Goal: Information Seeking & Learning: Find specific fact

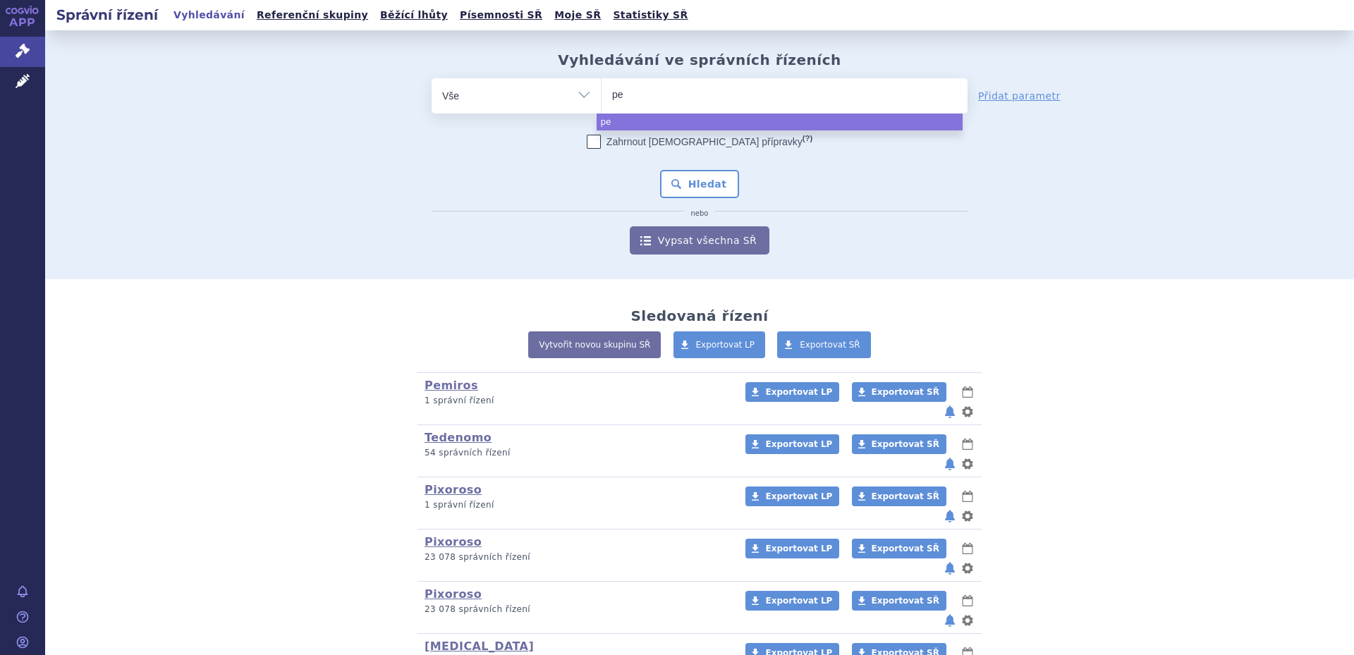
select select
type input "pemir"
type input "pemiros"
select select "pemiros"
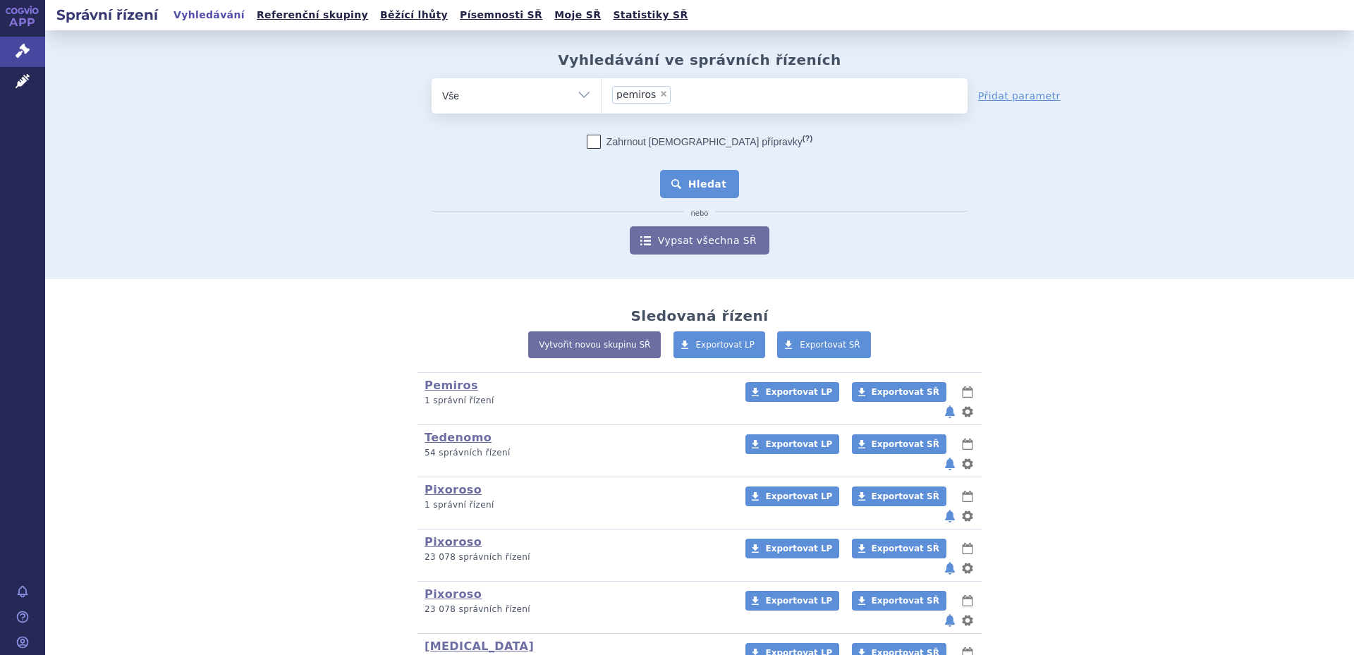
click at [689, 180] on button "Hledat" at bounding box center [700, 184] width 80 height 28
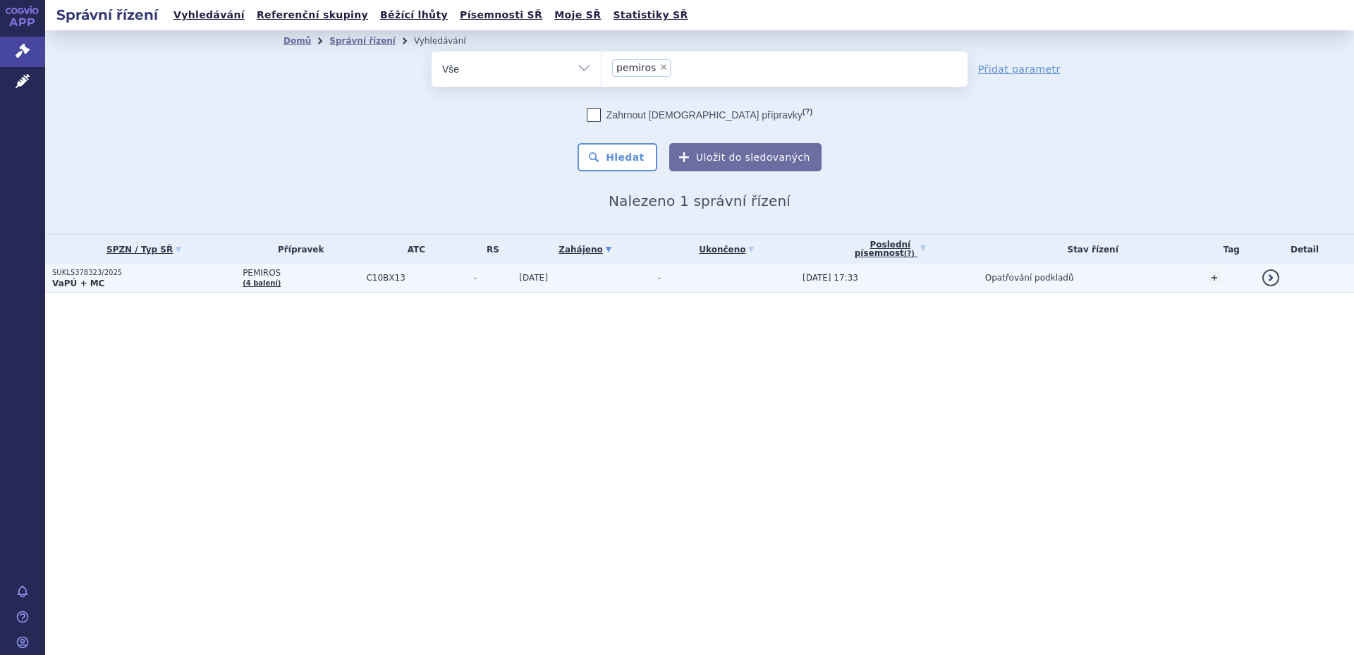
click at [403, 275] on span "C10BX13" at bounding box center [416, 278] width 100 height 10
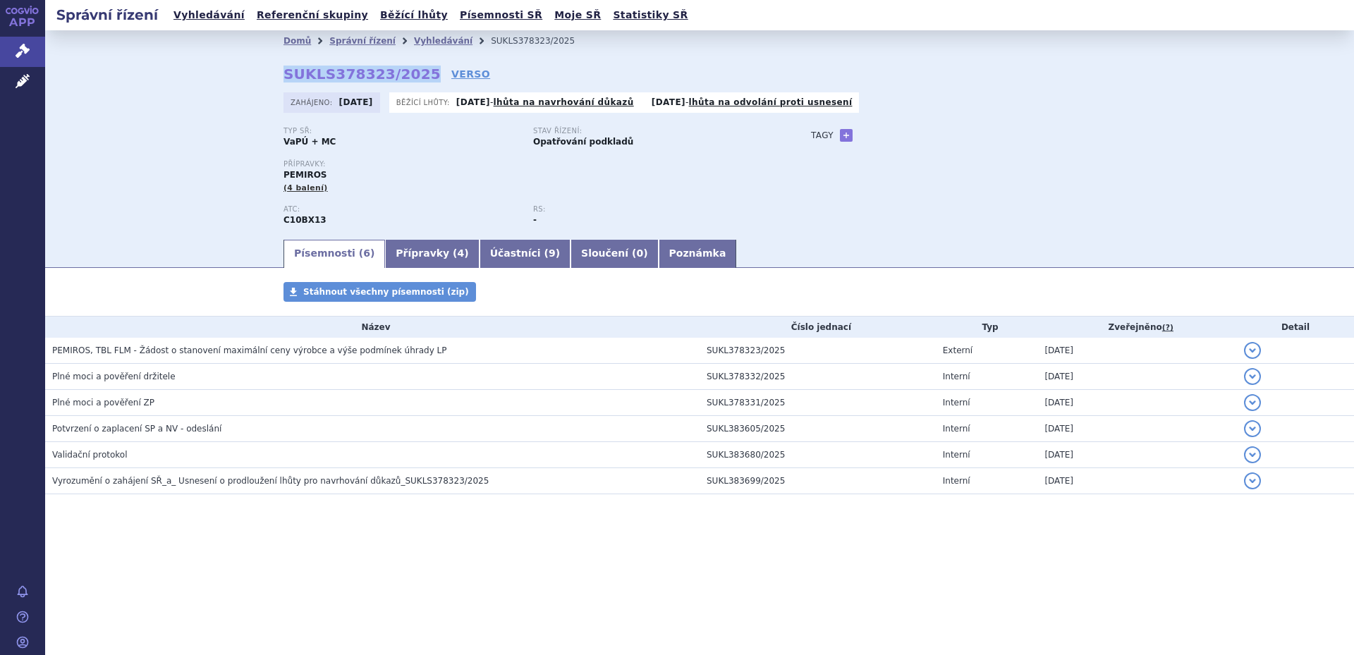
drag, startPoint x: 283, startPoint y: 77, endPoint x: 413, endPoint y: 76, distance: 130.4
click at [413, 76] on div "Domů Správní řízení Vyhledávání SUKLS378323/2025 SUKLS378323/2025 VERSO Zahájen…" at bounding box center [699, 144] width 888 height 186
copy strong "SUKLS378323/2025"
click at [404, 262] on link "Přípravky ( 4 )" at bounding box center [432, 254] width 94 height 28
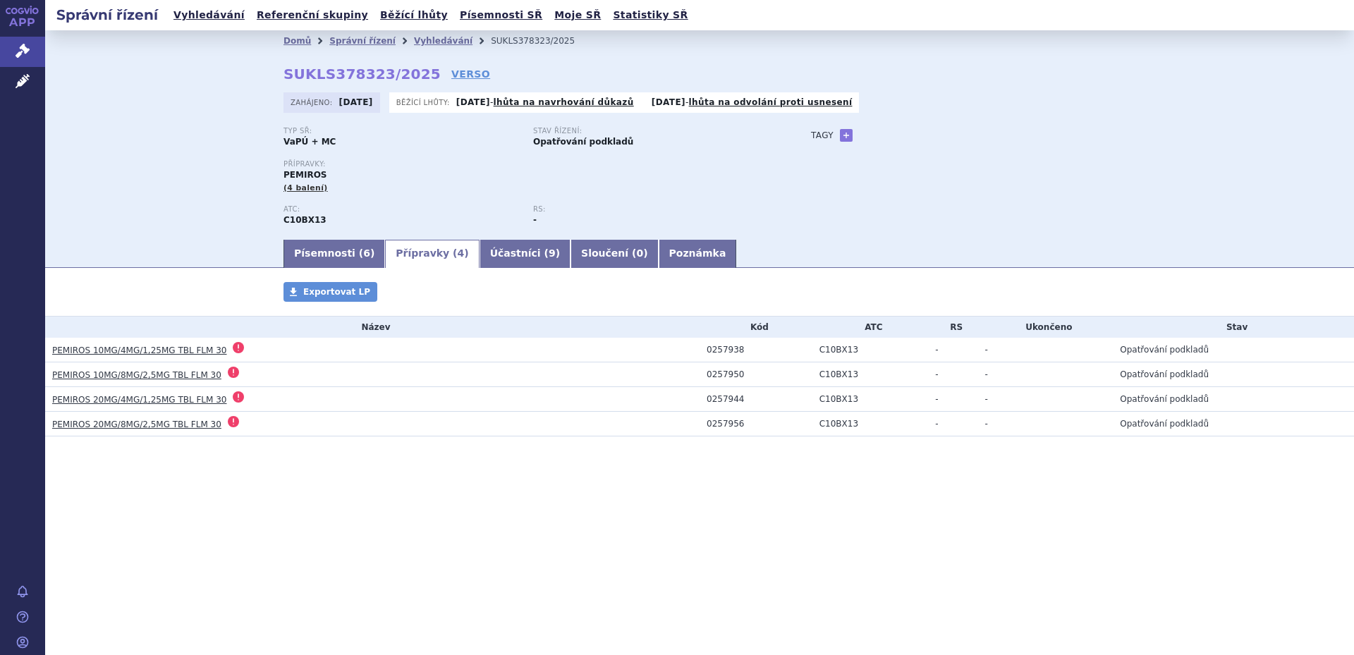
click at [726, 345] on div "0257938" at bounding box center [759, 350] width 106 height 10
copy div "0257938"
click at [715, 376] on div "0257950" at bounding box center [759, 374] width 106 height 10
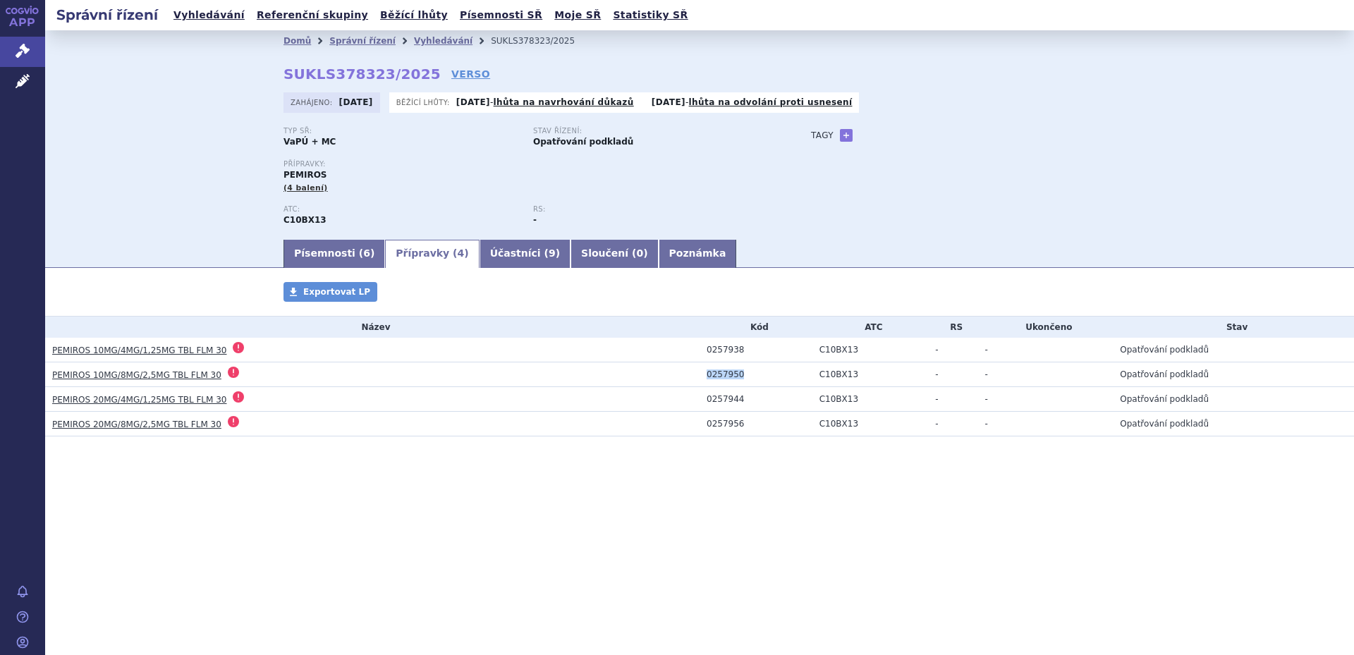
copy div "0257950"
click at [717, 396] on div "0257944" at bounding box center [759, 399] width 106 height 10
copy div "0257944"
click at [716, 421] on div "0257956" at bounding box center [759, 424] width 106 height 10
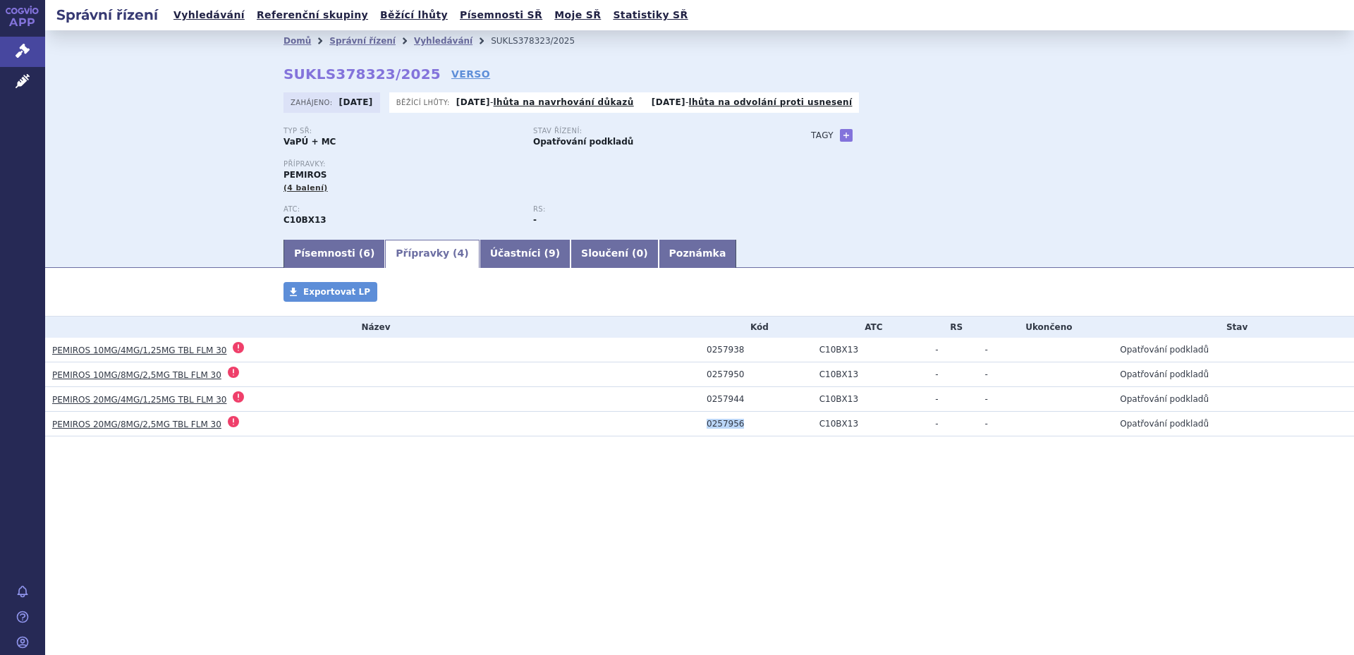
click at [716, 421] on div "0257956" at bounding box center [759, 424] width 106 height 10
copy div "0257956"
click at [324, 252] on link "Písemnosti ( 6 )" at bounding box center [334, 254] width 102 height 28
